Goal: Ask a question: Seek information or help from site administrators or community

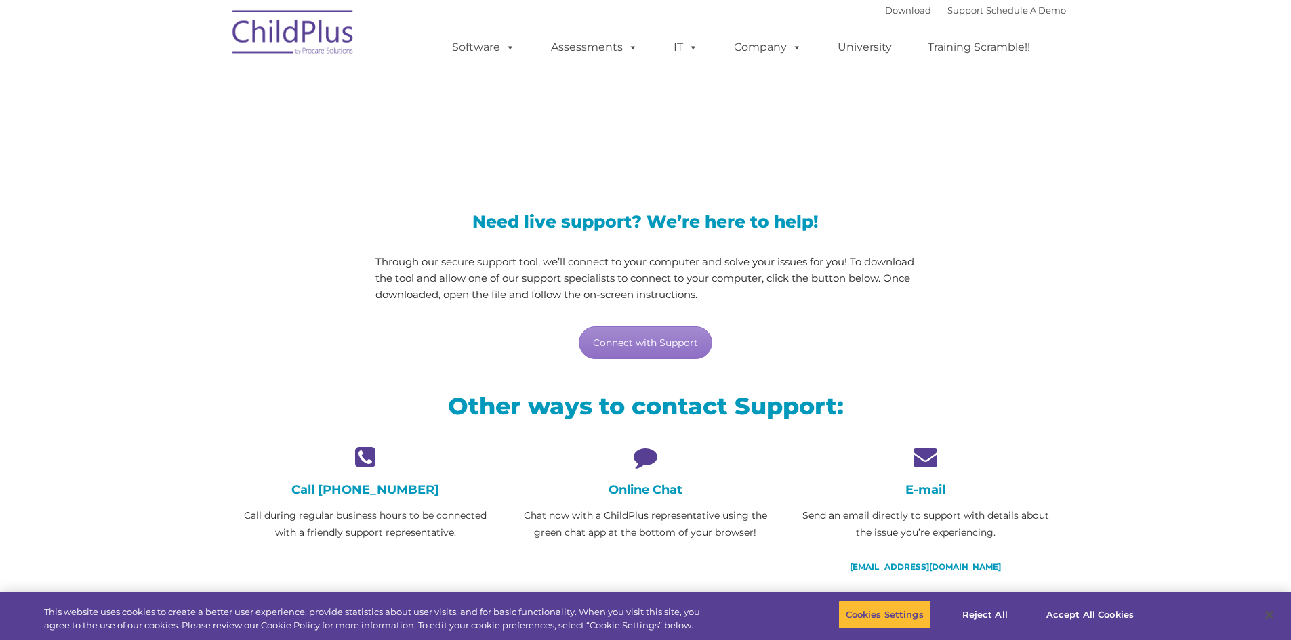
click at [638, 480] on div "Online Chat Chat now with a ChildPlus representative using the green chat app a…" at bounding box center [645, 493] width 259 height 96
click at [635, 487] on h4 "Online Chat" at bounding box center [645, 489] width 259 height 15
click at [640, 471] on div "Online Chat Chat now with a ChildPlus representative using the green chat app a…" at bounding box center [645, 493] width 259 height 96
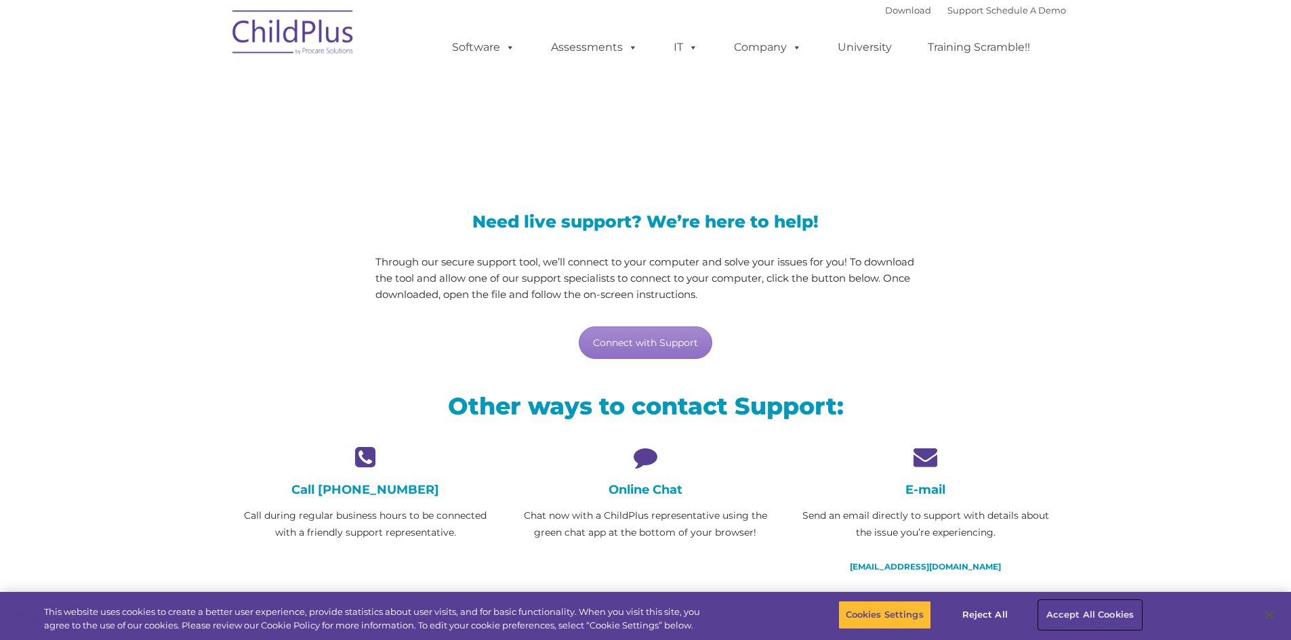
click at [1065, 618] on button "Accept All Cookies" at bounding box center [1090, 615] width 102 height 28
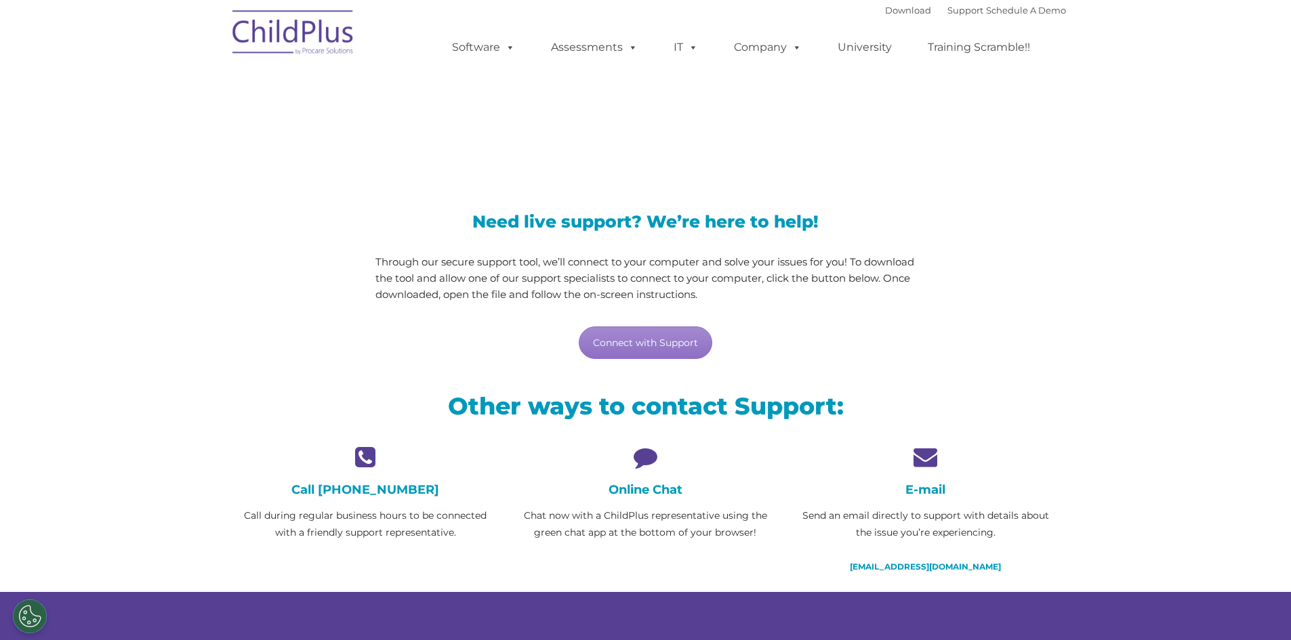
click at [654, 484] on h4 "Online Chat" at bounding box center [645, 489] width 259 height 15
click at [633, 448] on icon at bounding box center [645, 457] width 259 height 24
click at [639, 455] on icon at bounding box center [645, 457] width 259 height 24
click at [612, 513] on p "Chat now with a ChildPlus representative using the green chat app at the bottom…" at bounding box center [645, 524] width 259 height 34
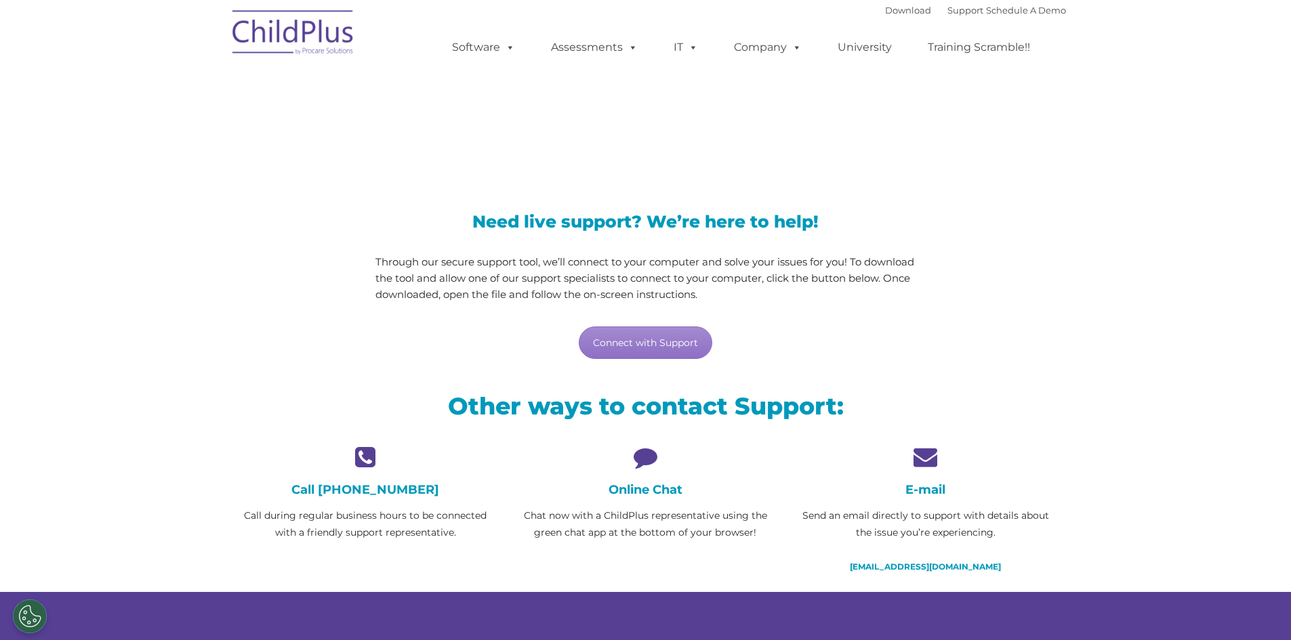
click at [923, 473] on div "E-mail Send an email directly to support with details about the issue you’re ex…" at bounding box center [924, 510] width 259 height 130
click at [921, 488] on h4 "E-mail" at bounding box center [924, 489] width 259 height 15
click at [947, 12] on link "Support" at bounding box center [965, 10] width 36 height 11
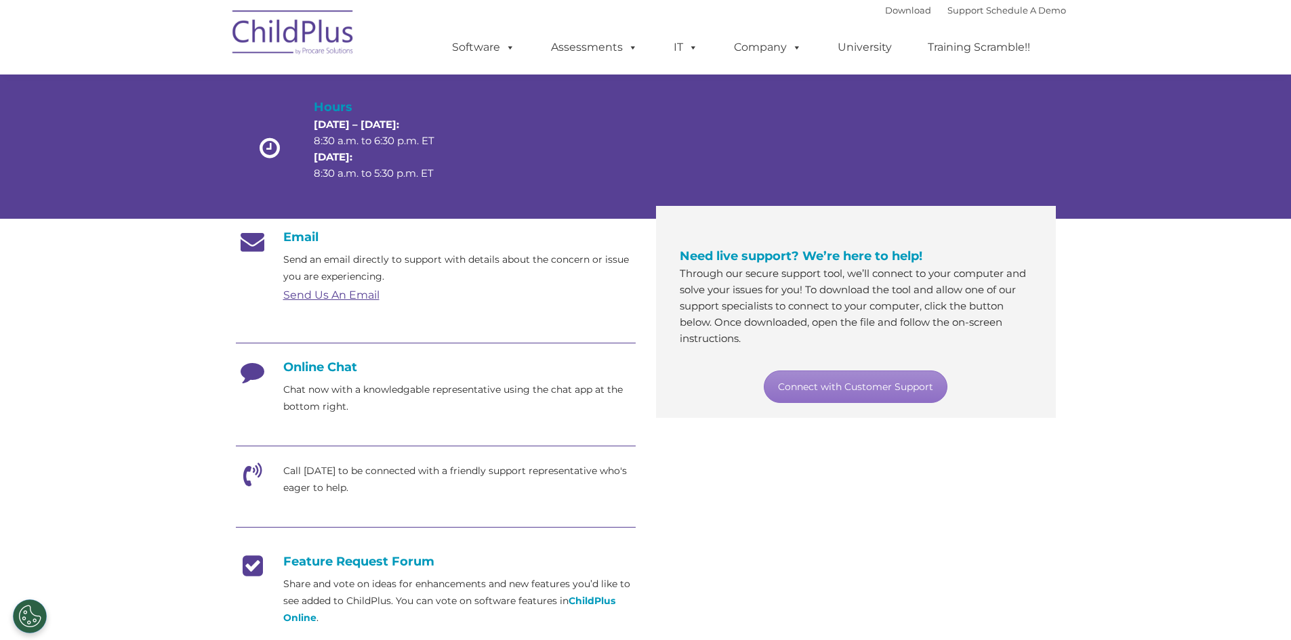
scroll to position [99, 0]
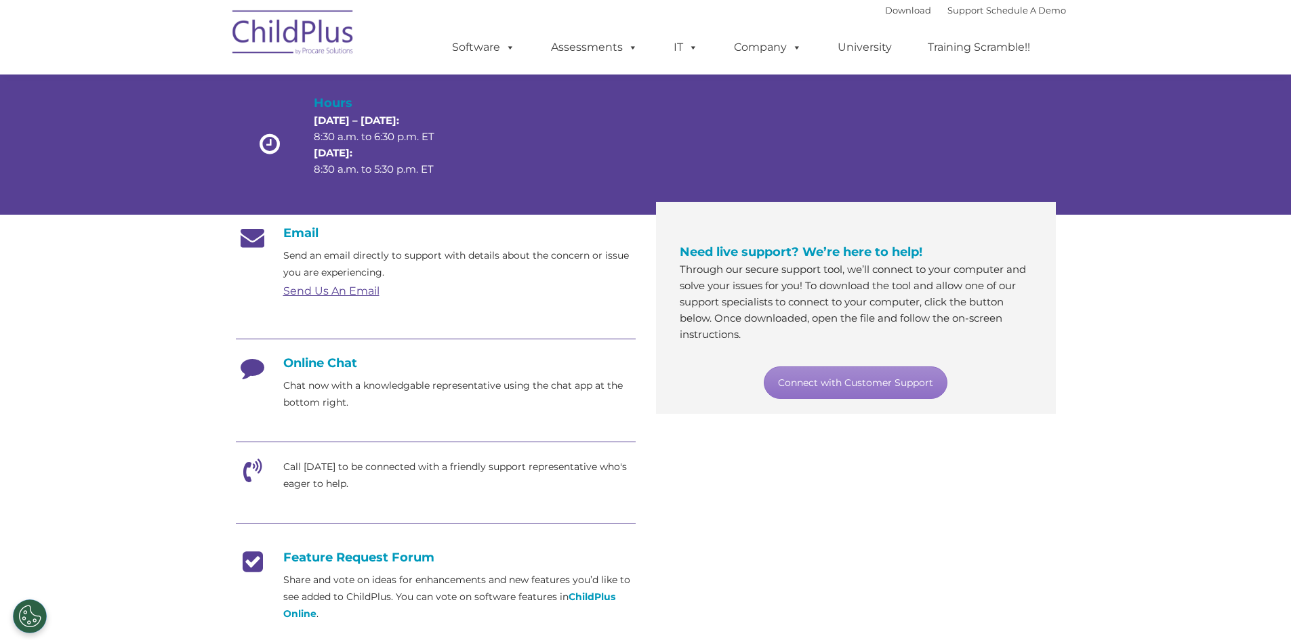
click at [324, 360] on h4 "Online Chat" at bounding box center [436, 363] width 400 height 15
click at [264, 372] on icon at bounding box center [253, 373] width 34 height 34
click at [810, 377] on link "Connect with Customer Support" at bounding box center [855, 382] width 184 height 33
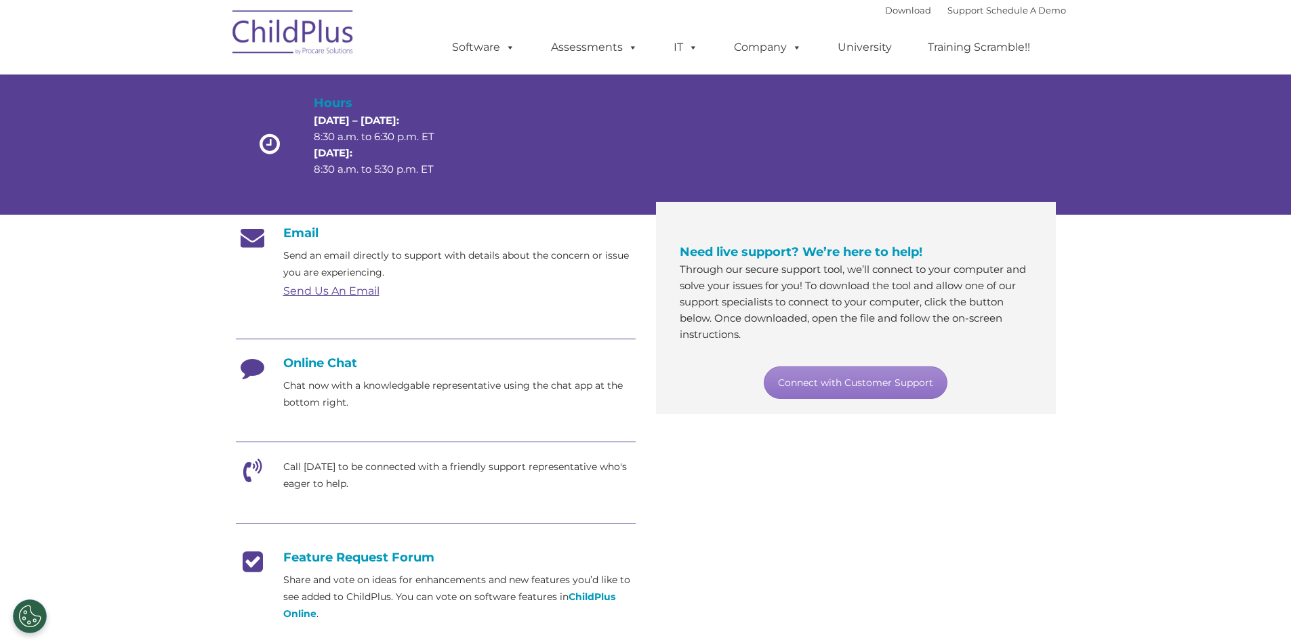
click at [1196, 112] on div "Customer Support Need help with ChildPlus? We offer many convenient ways to con…" at bounding box center [645, 82] width 1291 height 266
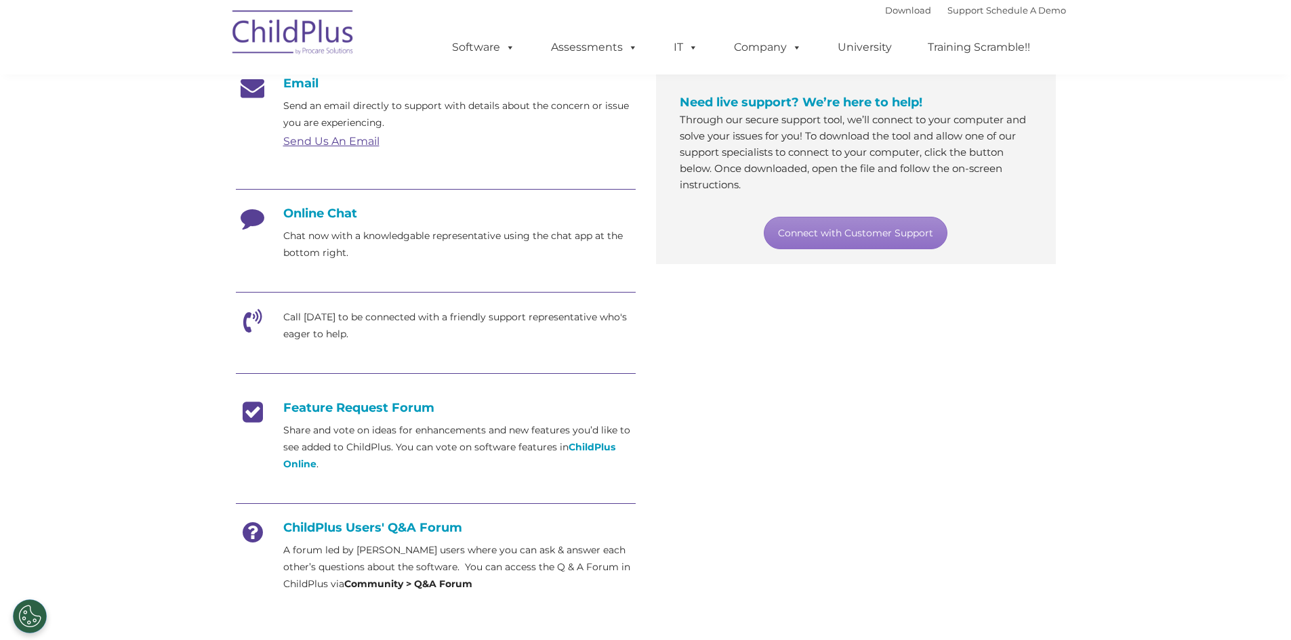
scroll to position [0, 0]
